Goal: Information Seeking & Learning: Understand process/instructions

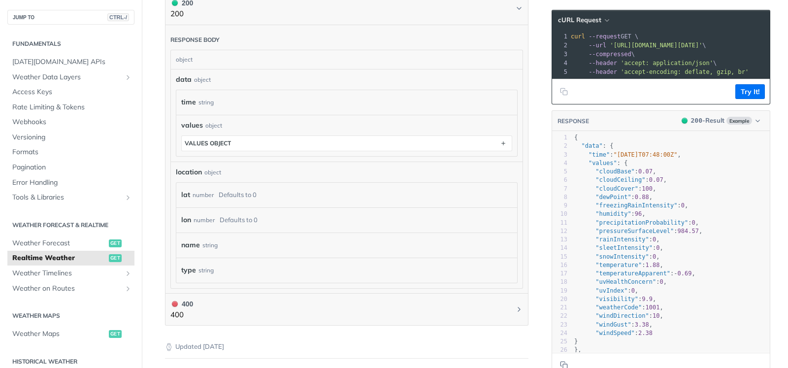
scroll to position [591, 0]
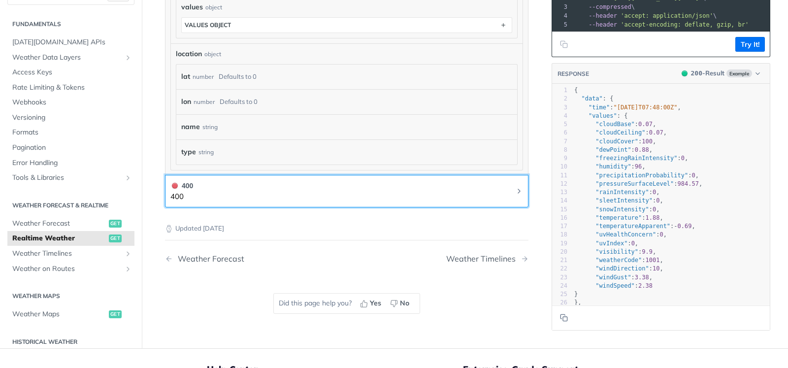
click at [196, 194] on button "400 400" at bounding box center [346, 191] width 353 height 22
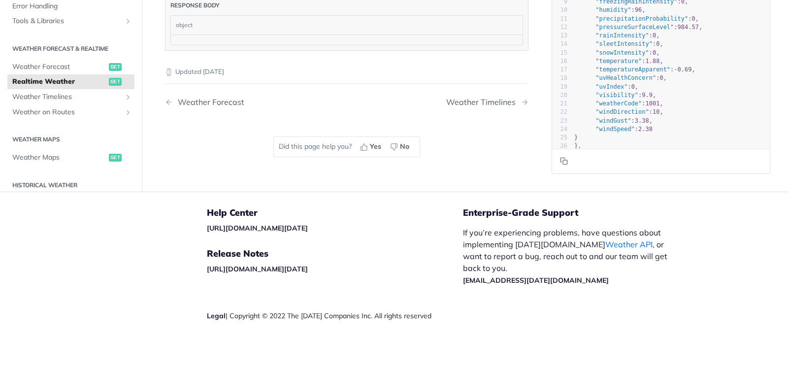
scroll to position [303, 0]
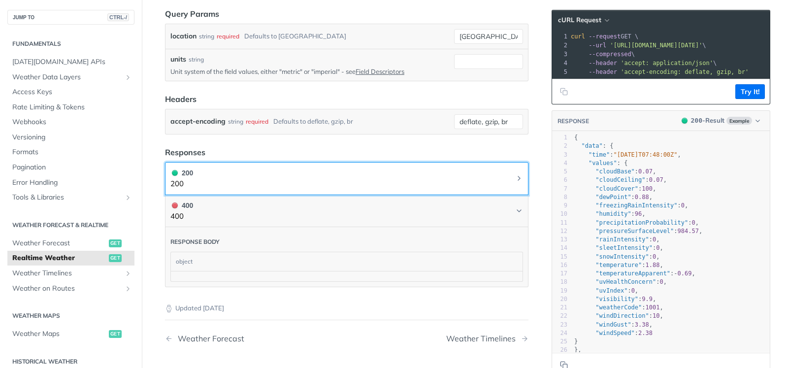
click at [215, 182] on button "200 200" at bounding box center [346, 178] width 353 height 22
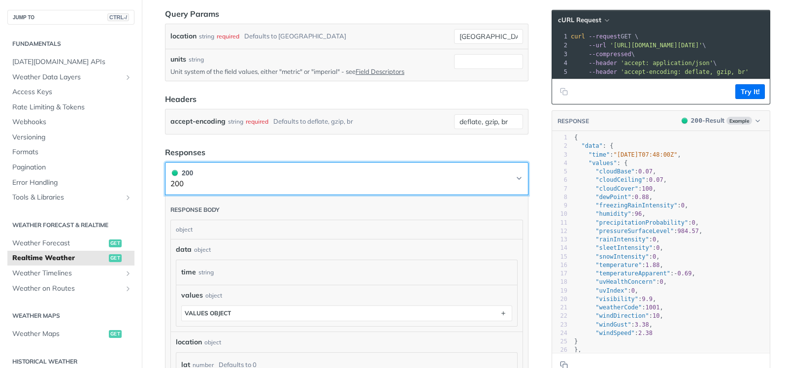
scroll to position [421, 0]
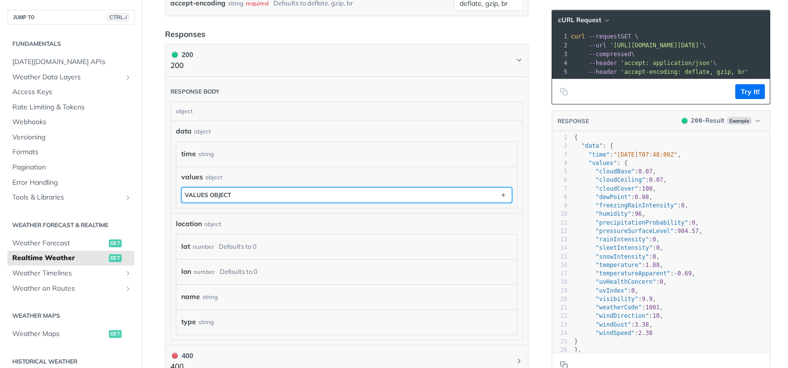
click at [234, 190] on button "values object" at bounding box center [347, 195] width 330 height 15
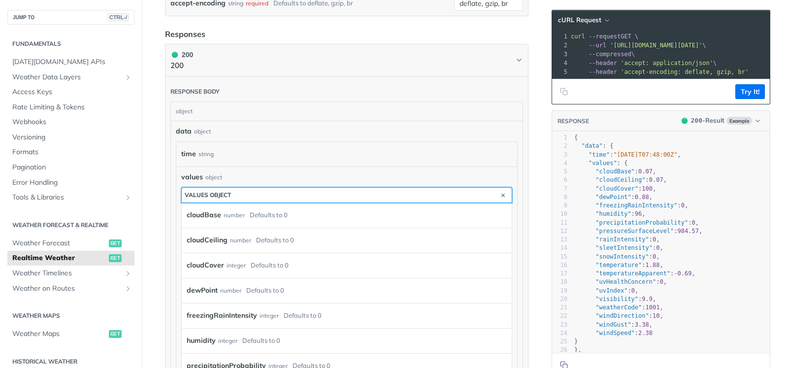
click at [234, 190] on button "values object" at bounding box center [347, 195] width 330 height 15
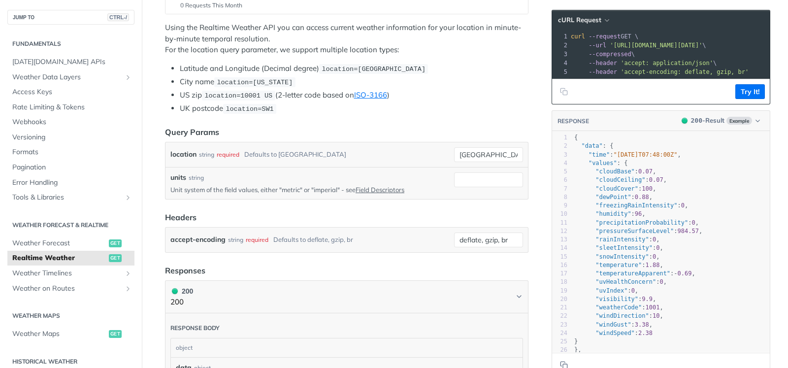
scroll to position [0, 0]
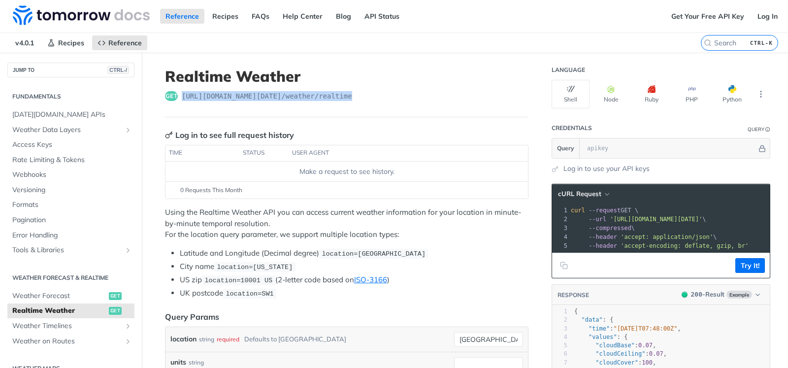
drag, startPoint x: 177, startPoint y: 96, endPoint x: 387, endPoint y: 93, distance: 209.3
click at [387, 93] on div "get [URL][DOMAIN_NAME][DATE] /weather/realtime" at bounding box center [346, 96] width 363 height 10
copy span "[URL][DOMAIN_NAME][DATE] /weather/realtime"
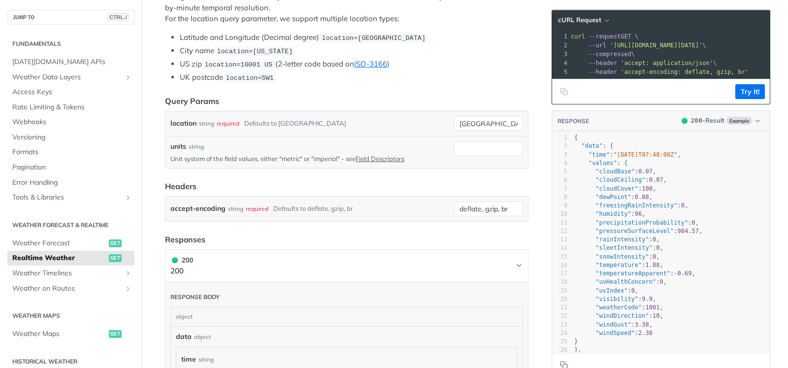
scroll to position [38, 0]
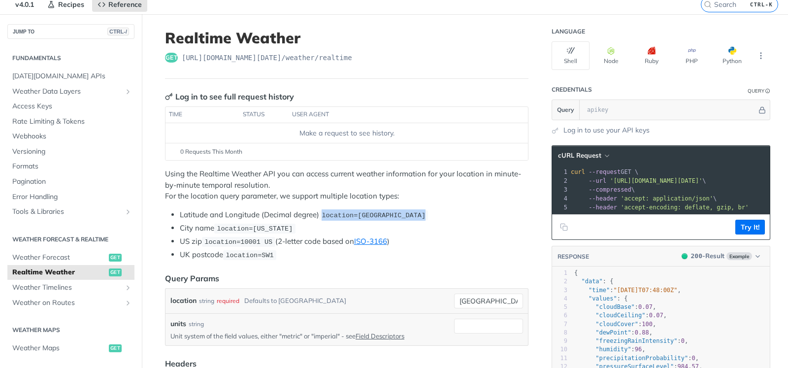
drag, startPoint x: 321, startPoint y: 214, endPoint x: 427, endPoint y: 214, distance: 106.9
click at [427, 214] on li "Latitude and Longitude (Decimal degree) location=[GEOGRAPHIC_DATA]" at bounding box center [354, 214] width 349 height 11
copy span "location=[GEOGRAPHIC_DATA]"
click at [427, 214] on li "Latitude and Longitude (Decimal degree) location=[GEOGRAPHIC_DATA]" at bounding box center [354, 214] width 349 height 11
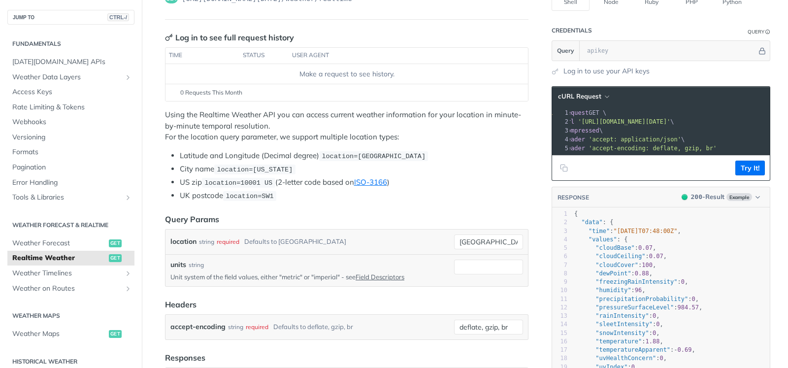
scroll to position [0, 50]
drag, startPoint x: 597, startPoint y: 122, endPoint x: 752, endPoint y: 124, distance: 155.1
click at [650, 124] on span "'[URL][DOMAIN_NAME][DATE]'" at bounding box center [603, 121] width 93 height 7
click at [381, 126] on p "Using the Realtime Weather API you can access current weather information for y…" at bounding box center [346, 125] width 363 height 33
